Goal: Task Accomplishment & Management: Use online tool/utility

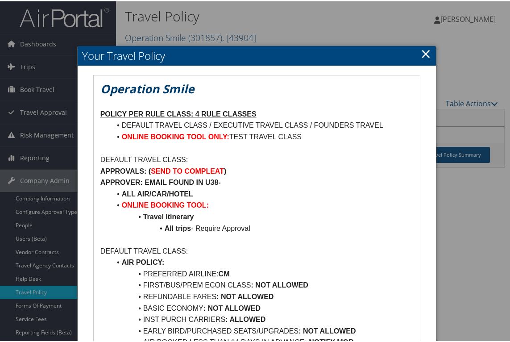
click at [420, 54] on link "×" at bounding box center [425, 52] width 10 height 18
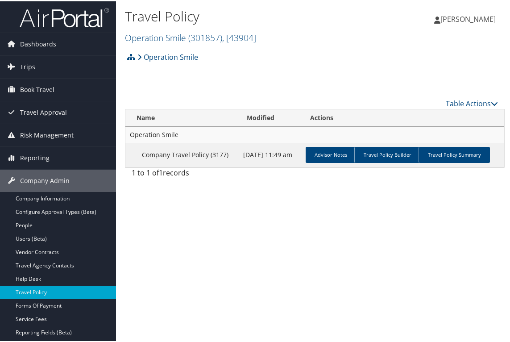
click at [139, 263] on div "Travel Policy Operation Smile ( 301857 ) , [ 43904 ] Goosehead Insurance Agency…" at bounding box center [314, 171] width 397 height 342
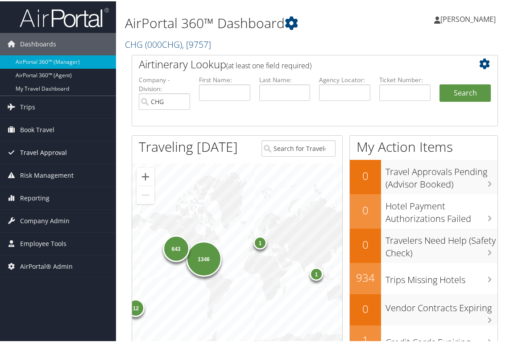
click at [40, 150] on span "Travel Approval" at bounding box center [43, 151] width 47 height 22
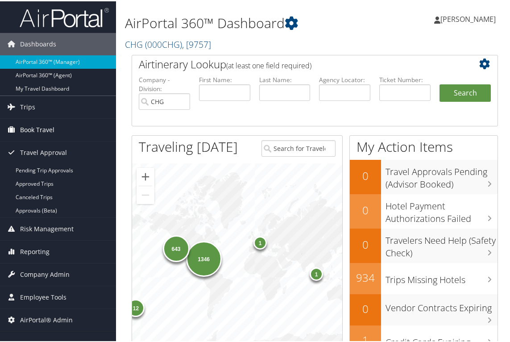
click at [34, 125] on span "Book Travel" at bounding box center [37, 128] width 34 height 22
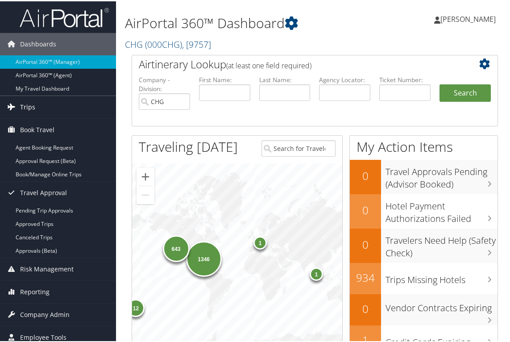
click at [29, 110] on span "Trips" at bounding box center [27, 106] width 15 height 22
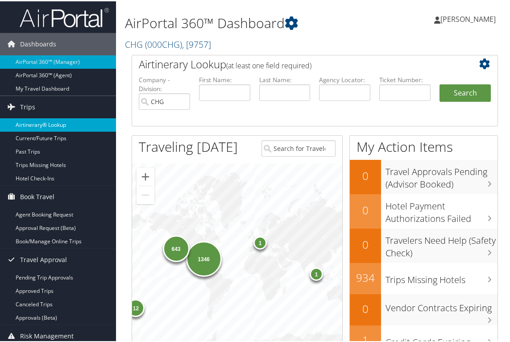
click at [35, 120] on link "Airtinerary® Lookup" at bounding box center [58, 123] width 116 height 13
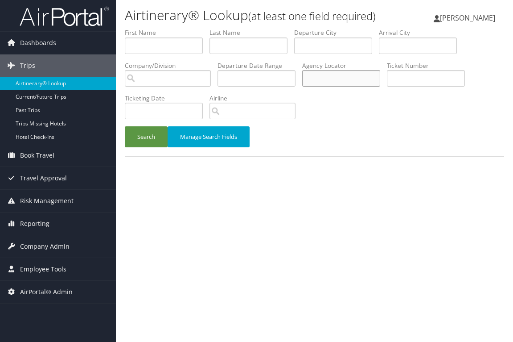
click at [312, 86] on input "text" at bounding box center [341, 78] width 78 height 16
type input "d8vmbm"
click at [125, 126] on button "Search" at bounding box center [146, 136] width 43 height 21
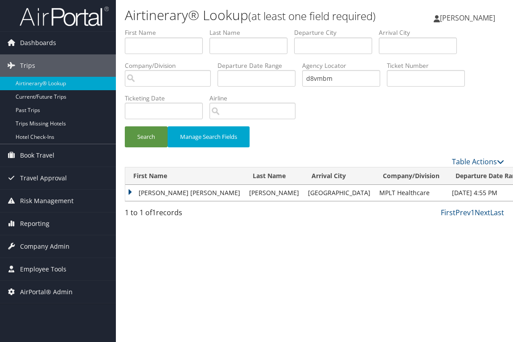
click at [132, 201] on td "MARTHA DIANNA" at bounding box center [184, 193] width 119 height 16
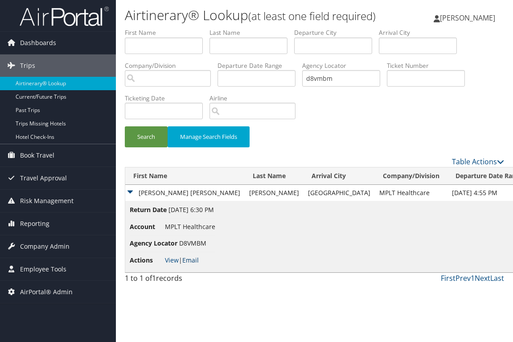
click at [195, 264] on link "Email" at bounding box center [190, 259] width 16 height 8
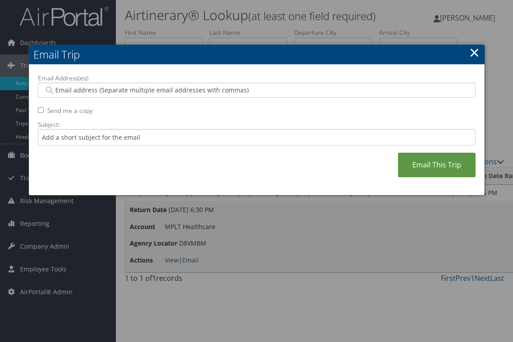
click at [144, 89] on input "Email Address(es):" at bounding box center [257, 90] width 426 height 9
paste input "MDTMD@SBCGLOBAL.NET"
type input "MDTMD@SBCGLOBAL.NET"
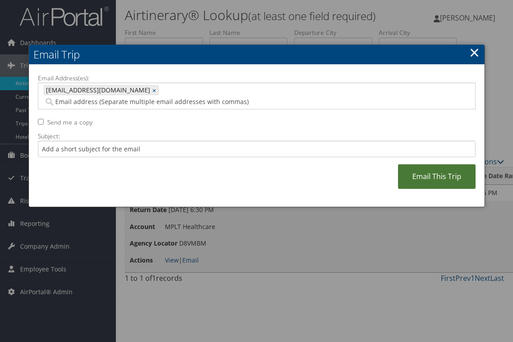
click at [421, 169] on link "Email This Trip" at bounding box center [437, 176] width 78 height 25
